Goal: Understand process/instructions: Learn how to perform a task or action

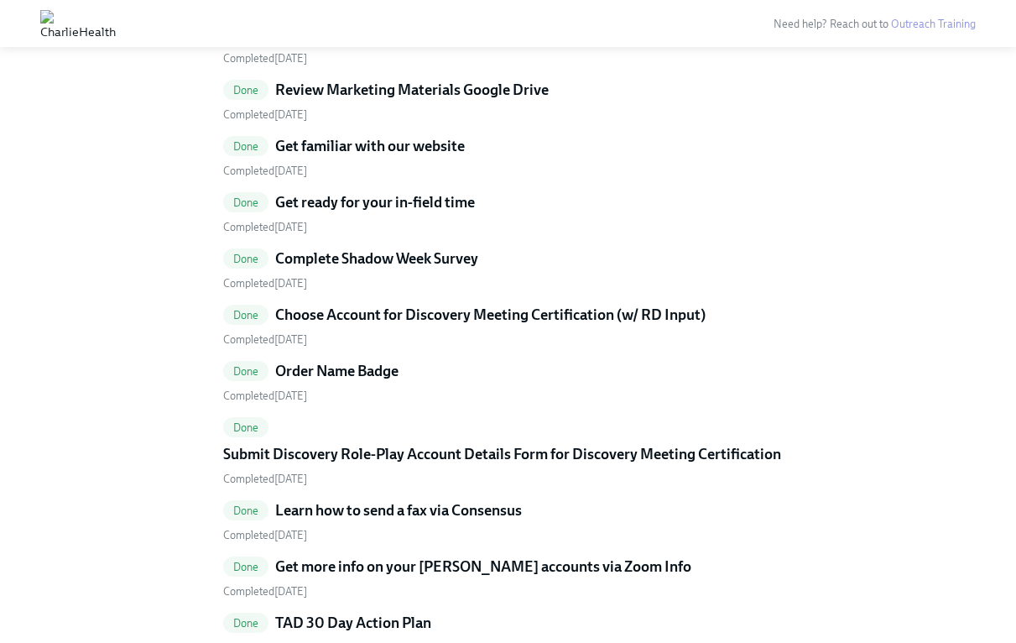
scroll to position [2015, 0]
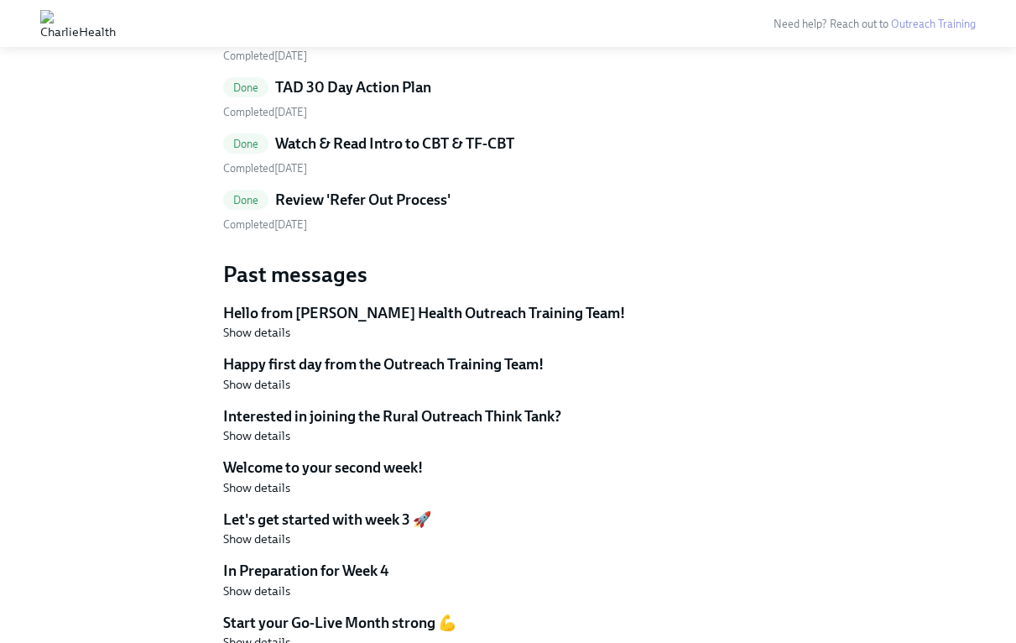
scroll to position [2264, 0]
click at [378, 200] on h5 "Review 'Refer Out Process'" at bounding box center [362, 200] width 175 height 20
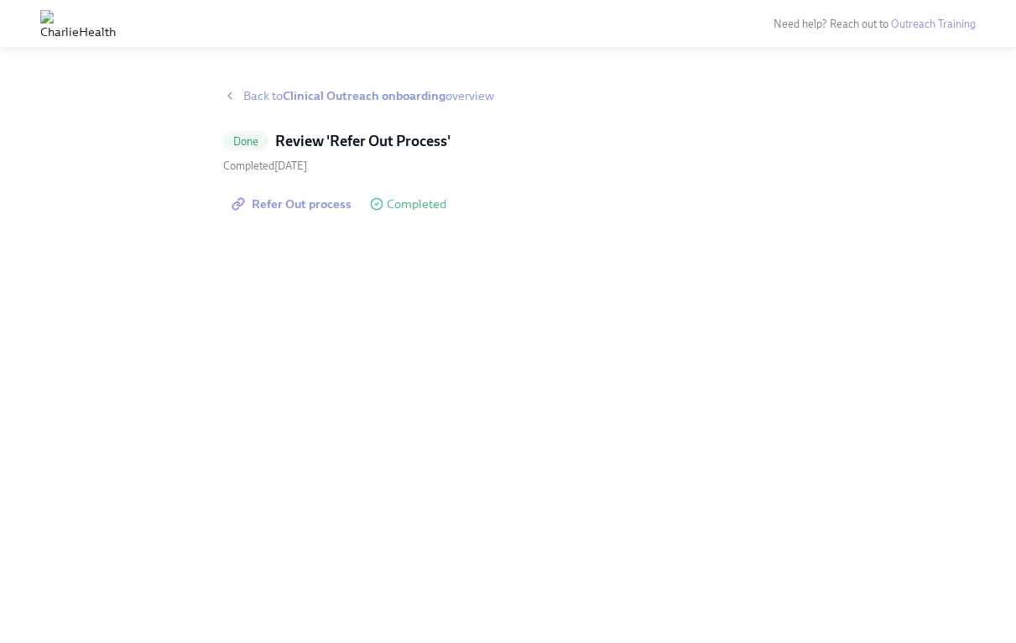
click at [326, 211] on span "Refer Out process" at bounding box center [293, 204] width 117 height 17
